Goal: Information Seeking & Learning: Learn about a topic

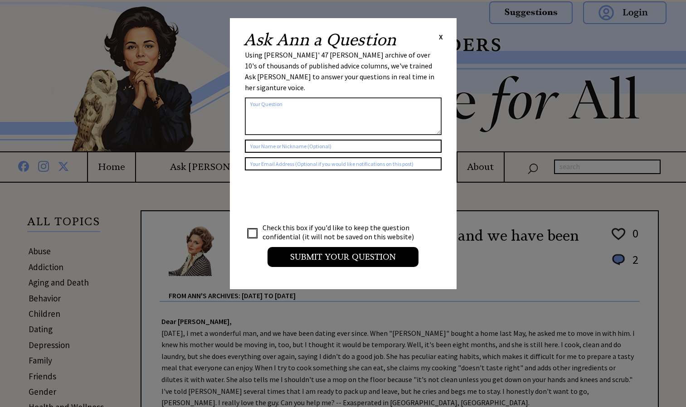
click at [440, 37] on span "X" at bounding box center [441, 36] width 4 height 9
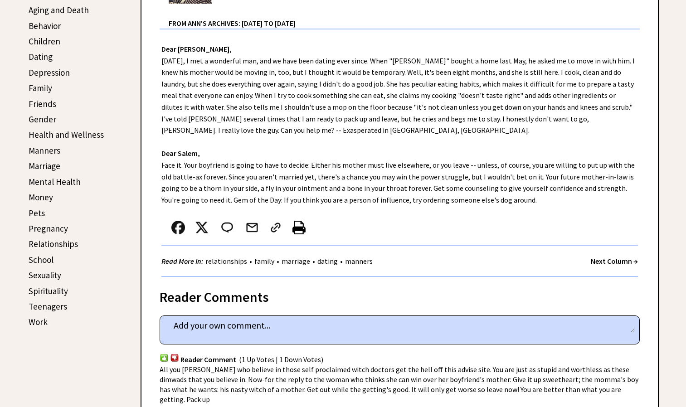
scroll to position [339, 0]
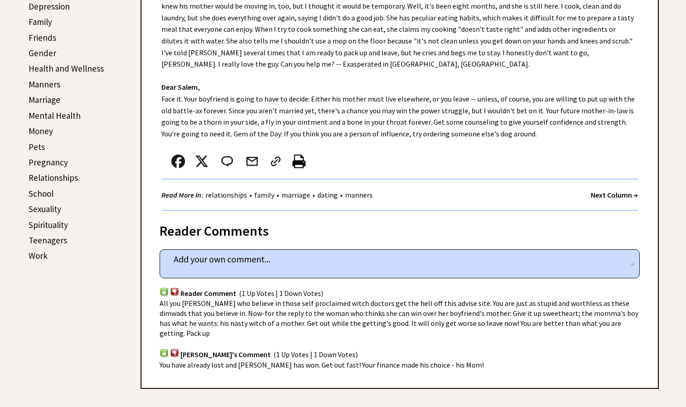
click at [65, 162] on link "Pregnancy" at bounding box center [48, 162] width 39 height 11
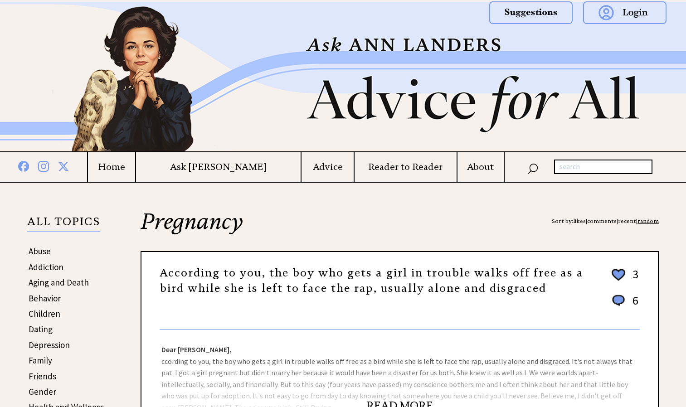
click at [232, 165] on h4 "Ask [PERSON_NAME]" at bounding box center [218, 167] width 165 height 11
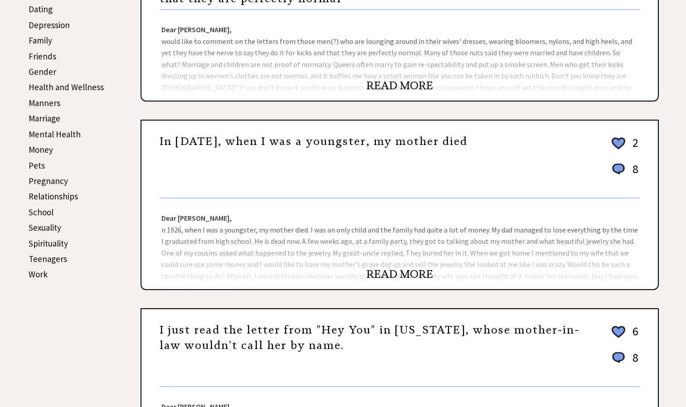
scroll to position [323, 0]
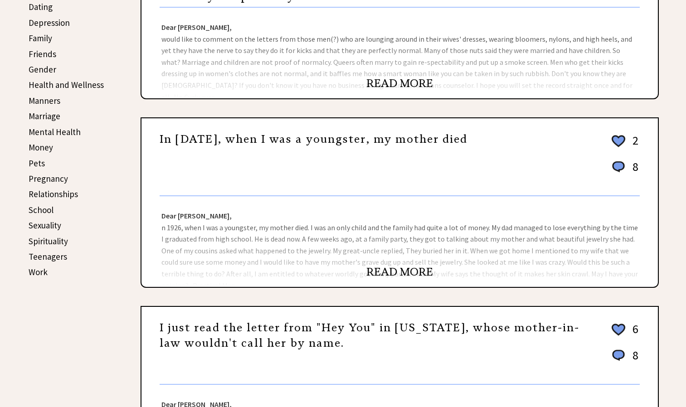
click at [43, 259] on link "Teenagers" at bounding box center [48, 256] width 39 height 11
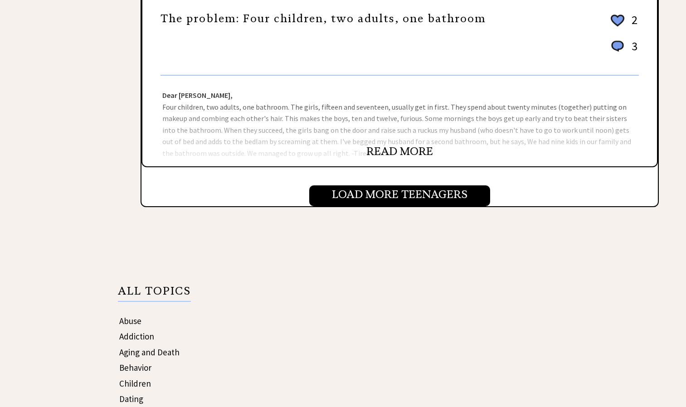
scroll to position [991, 0]
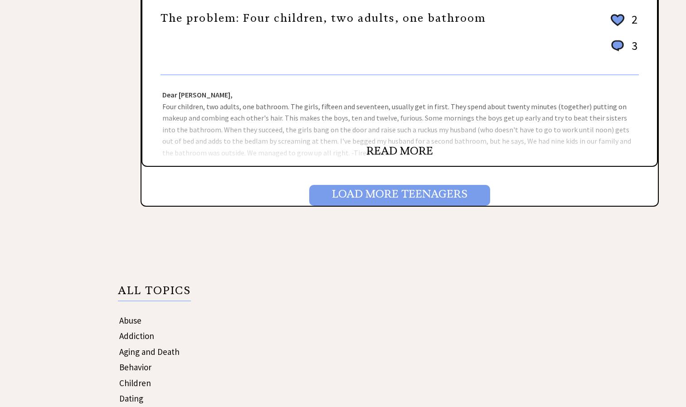
click at [353, 198] on input "Load More Teenagers" at bounding box center [399, 195] width 181 height 21
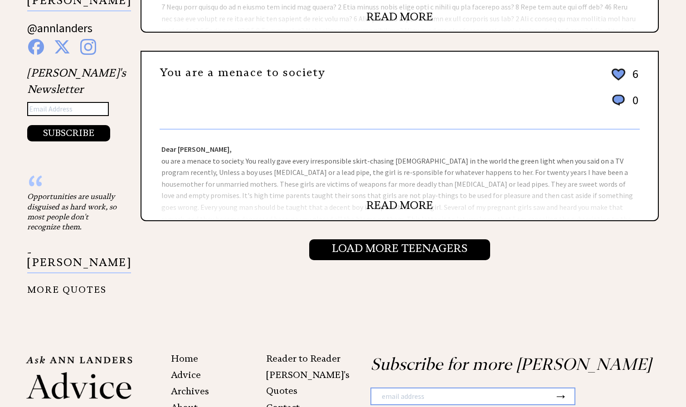
scroll to position [1030, 0]
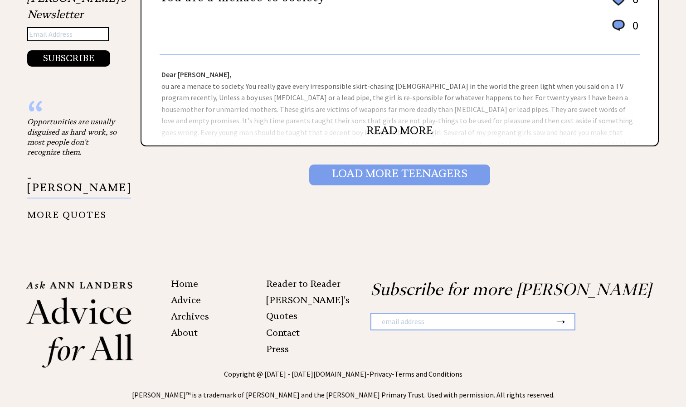
click at [361, 168] on input "Load More Teenagers" at bounding box center [399, 175] width 181 height 21
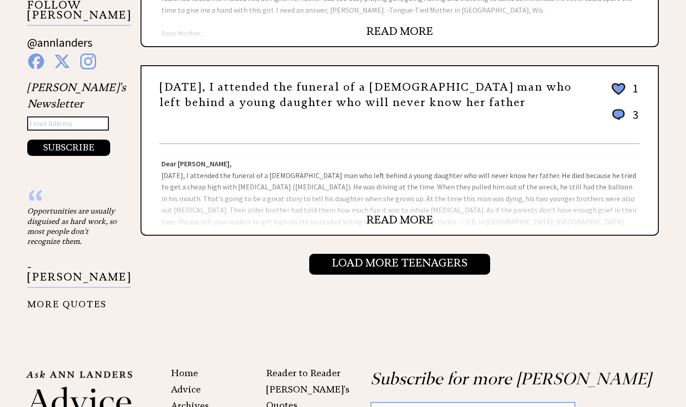
scroll to position [941, 0]
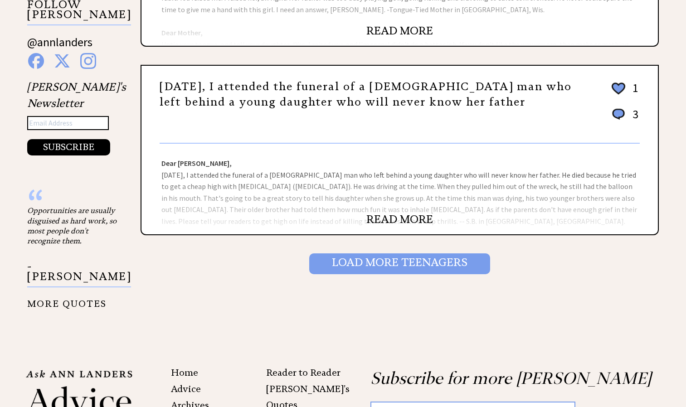
click at [339, 260] on input "Load More Teenagers" at bounding box center [399, 264] width 181 height 21
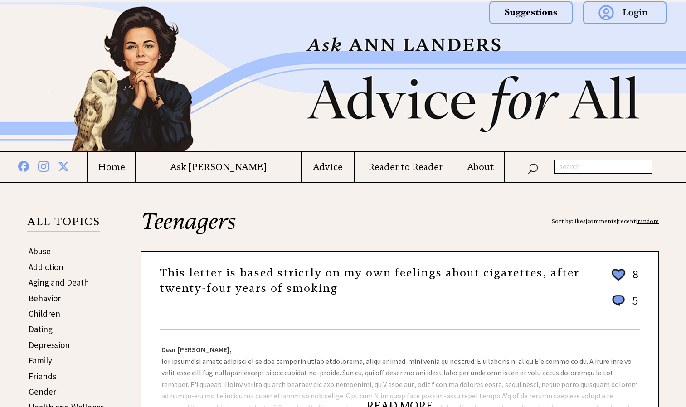
click at [210, 154] on td "Ask [PERSON_NAME]" at bounding box center [218, 166] width 166 height 29
click at [211, 170] on h4 "Ask [PERSON_NAME]" at bounding box center [218, 167] width 165 height 11
